Goal: Task Accomplishment & Management: Manage account settings

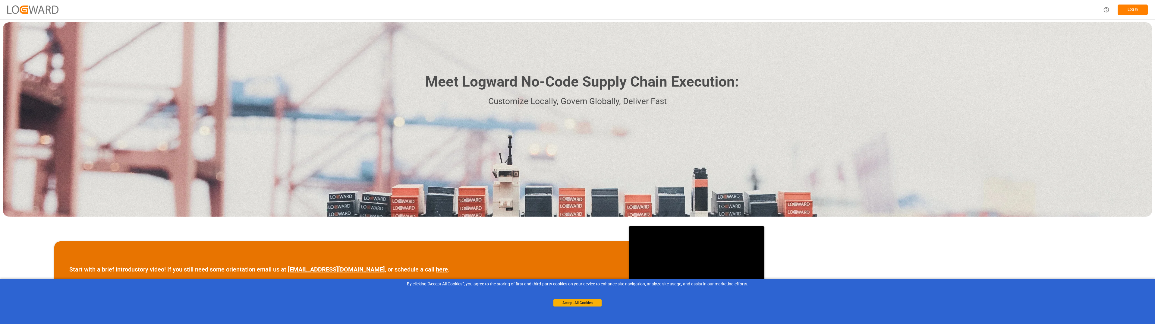
click at [1137, 8] on button "Log In" at bounding box center [1133, 10] width 30 height 11
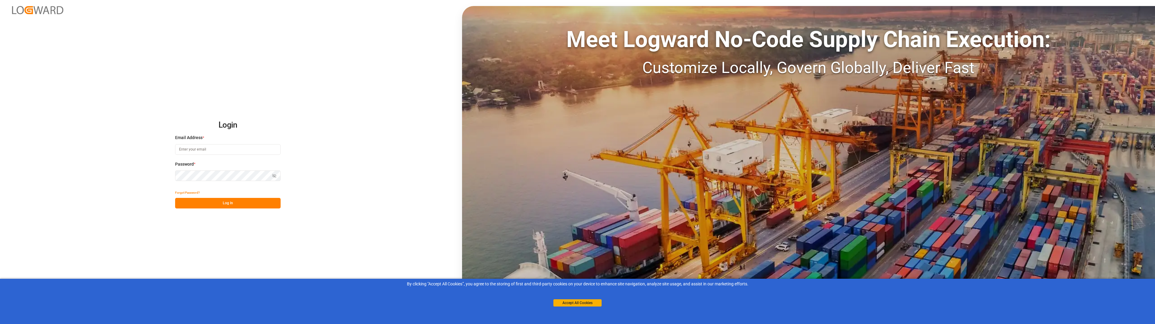
type input "[PERSON_NAME][EMAIL_ADDRESS][DOMAIN_NAME]"
click at [226, 203] on button "Log In" at bounding box center [228, 203] width 106 height 11
